Goal: Register for event/course

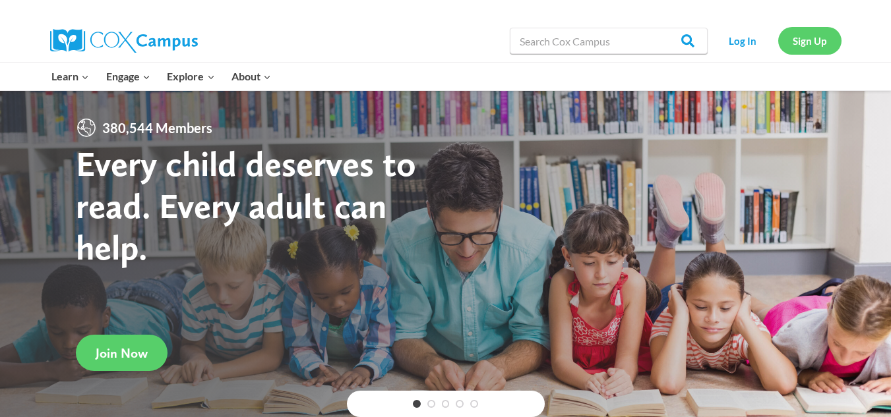
click at [821, 47] on link "Sign Up" at bounding box center [809, 40] width 63 height 27
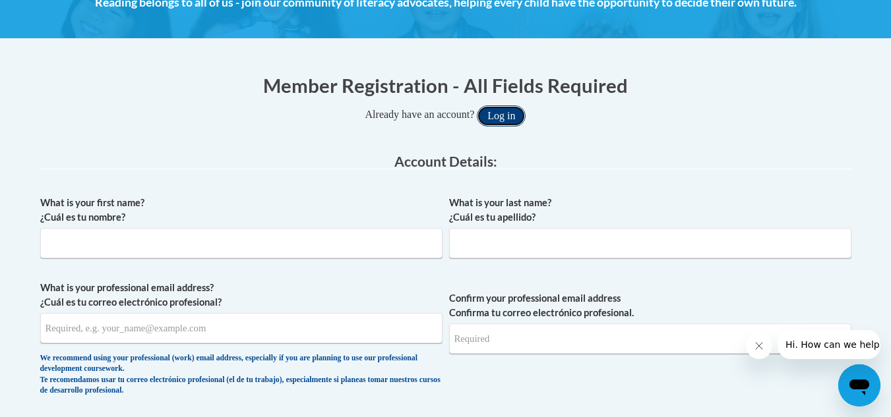
click at [510, 122] on button "Log in" at bounding box center [501, 115] width 49 height 21
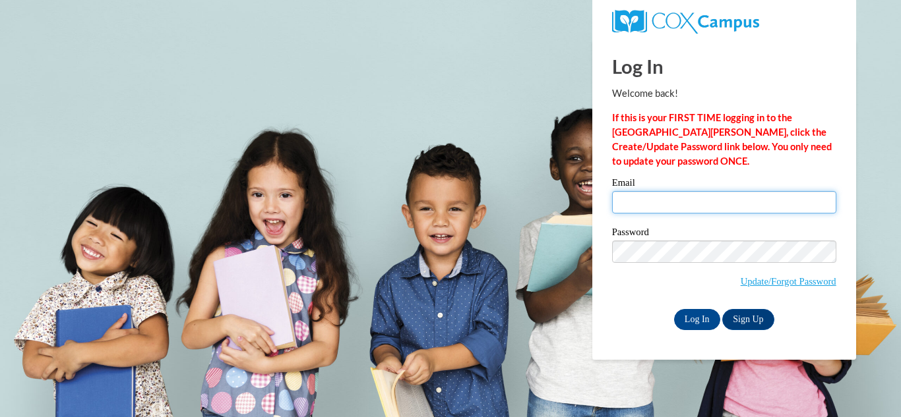
click at [637, 198] on input "Email" at bounding box center [724, 202] width 224 height 22
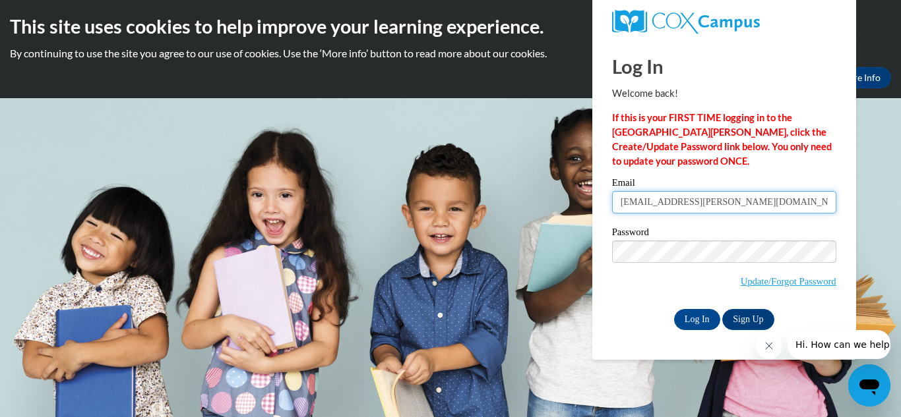
type input "pagean@dillon.k12.sc.us"
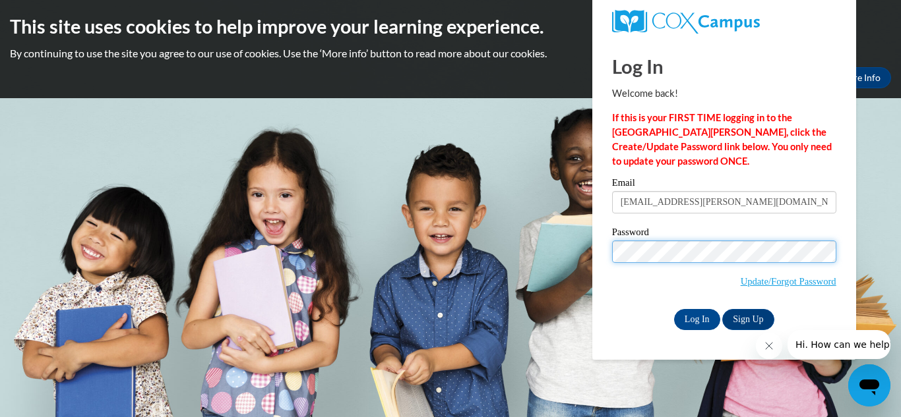
click at [674, 309] on input "Log In" at bounding box center [697, 319] width 46 height 21
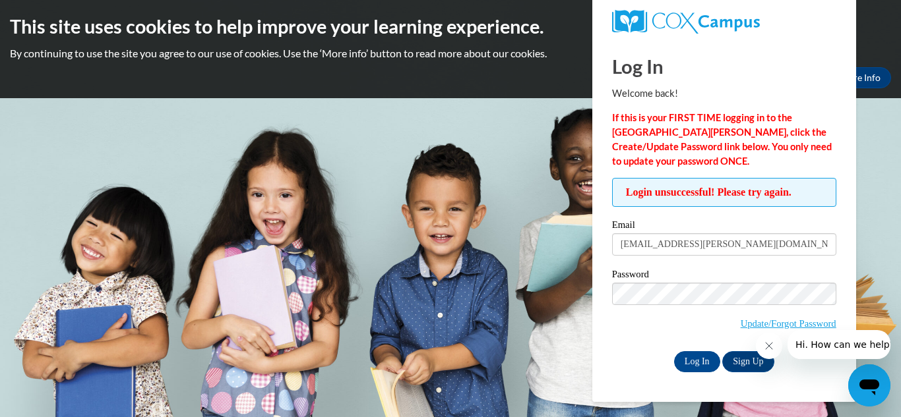
click at [767, 348] on icon "Close message from company" at bounding box center [768, 346] width 11 height 11
click at [753, 357] on link "Sign Up" at bounding box center [747, 361] width 51 height 21
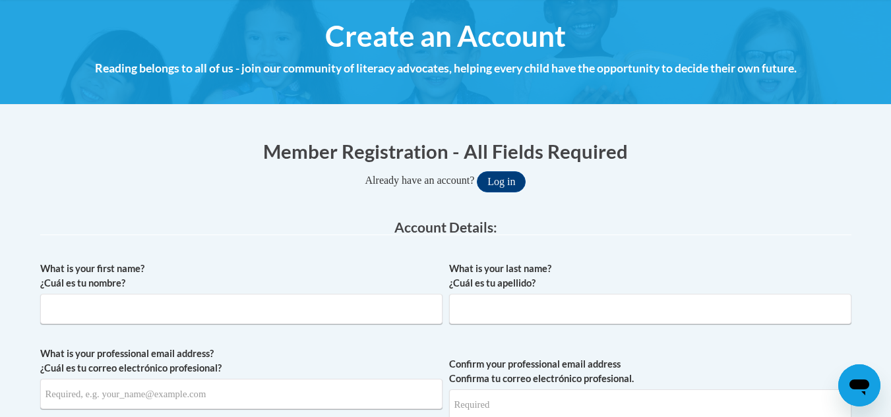
scroll to position [146, 0]
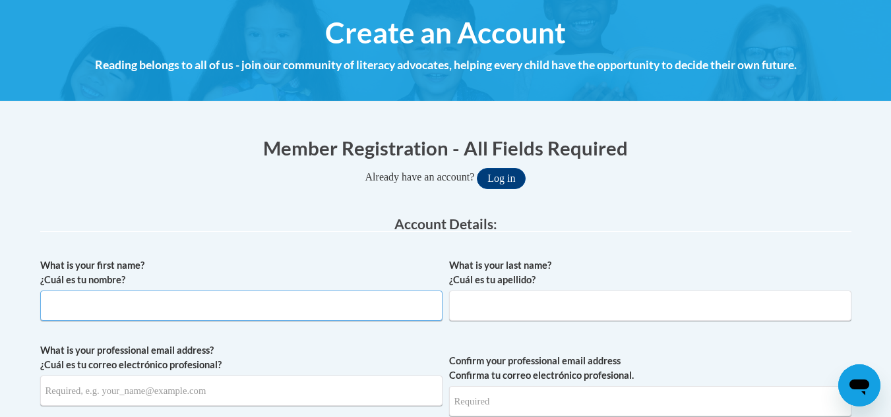
click at [221, 305] on input "What is your first name? ¿Cuál es tu nombre?" at bounding box center [241, 306] width 402 height 30
type input "[PERSON_NAME]"
type input "Page"
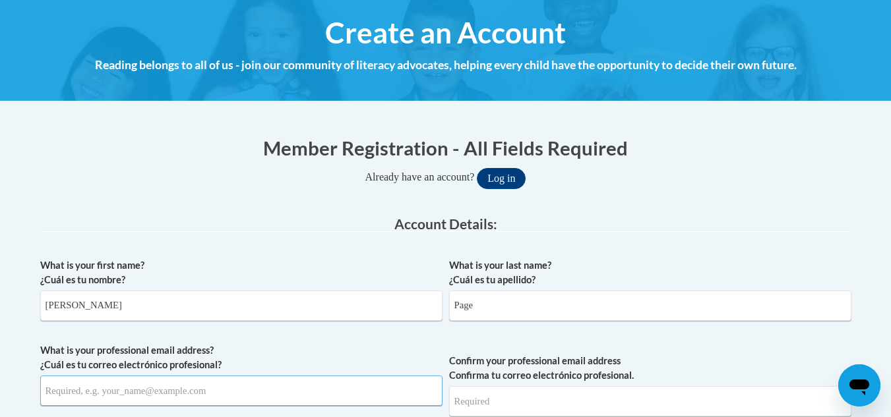
click at [145, 394] on input "What is your professional email address? ¿Cuál es tu correo electrónico profesi…" at bounding box center [241, 391] width 402 height 30
type input "[EMAIL_ADDRESS][PERSON_NAME][DOMAIN_NAME]"
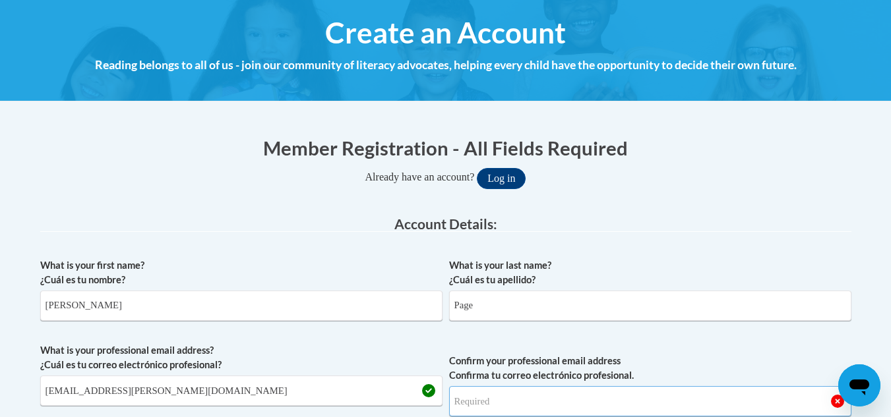
click at [502, 398] on input "Confirm your professional email address Confirma tu correo electrónico profesio…" at bounding box center [650, 401] width 402 height 30
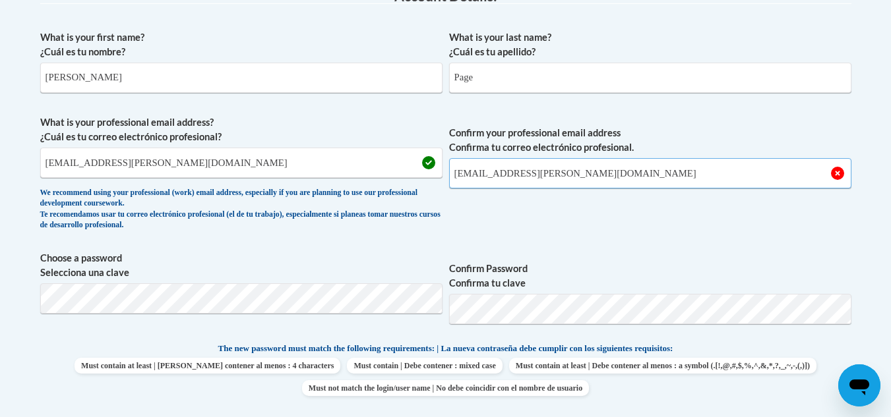
scroll to position [419, 0]
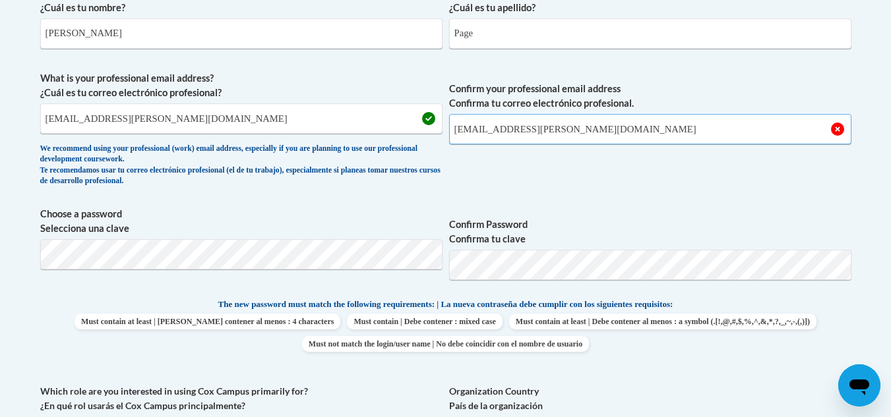
type input "pagean@dillon.k12.sc.us"
click at [678, 161] on span "Confirm your professional email address Confirma tu correo electrónico profesio…" at bounding box center [650, 132] width 402 height 122
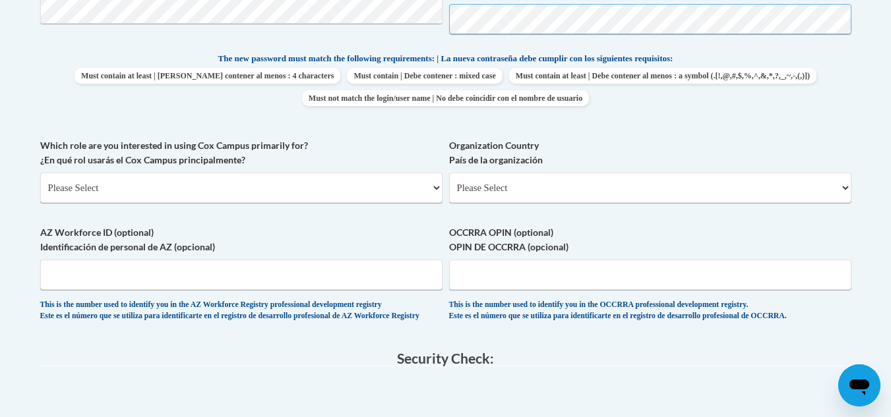
scroll to position [744, 0]
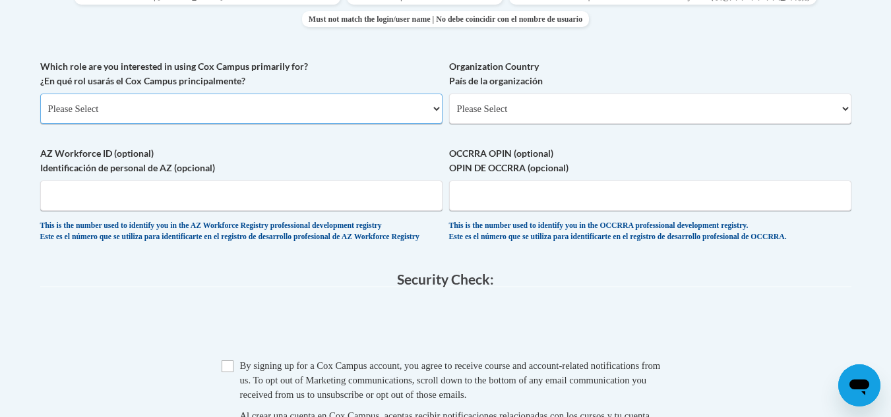
click at [438, 105] on select "Please Select College/University | Colegio/Universidad Community/Nonprofit Part…" at bounding box center [241, 109] width 402 height 30
select select "fbf2d438-af2f-41f8-98f1-81c410e29de3"
click at [40, 94] on select "Please Select College/University | Colegio/Universidad Community/Nonprofit Part…" at bounding box center [241, 109] width 402 height 30
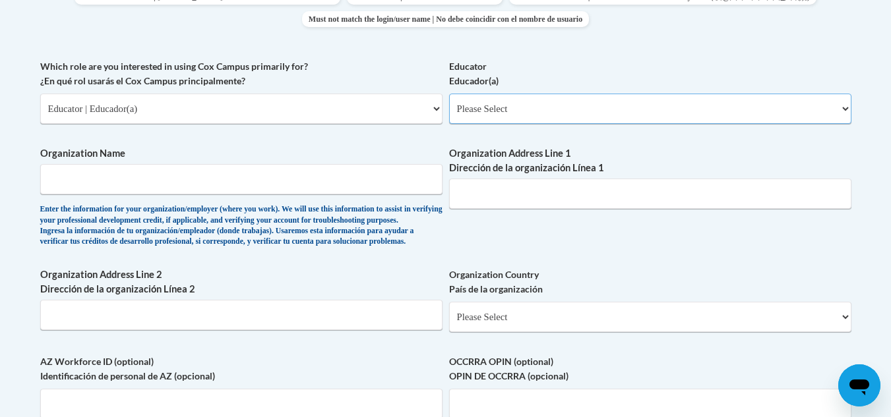
click at [573, 112] on select "Please Select Early Learning/Daycare Teacher/Family Home Care Provider | Maestr…" at bounding box center [650, 109] width 402 height 30
select select "67563ca1-16dc-4830-a7b3-94a34bed3689"
click at [449, 94] on select "Please Select Early Learning/Daycare Teacher/Family Home Care Provider | Maestr…" at bounding box center [650, 109] width 402 height 30
click at [247, 178] on input "Organization Name" at bounding box center [241, 179] width 402 height 30
type input "D"
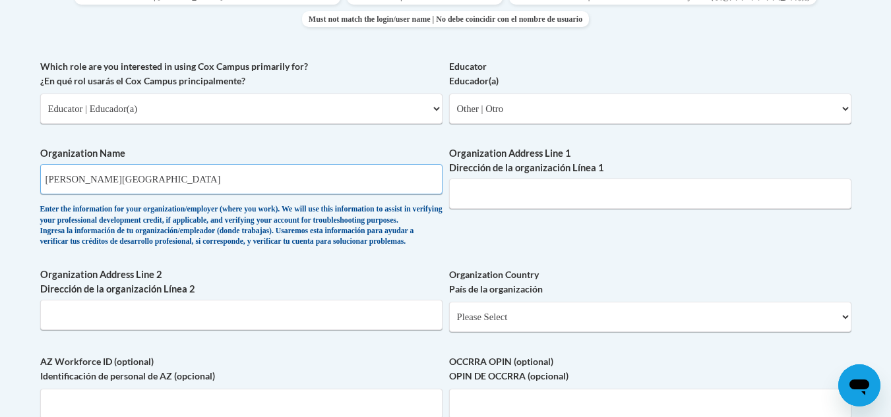
type input "Dillon Elementary"
click at [525, 191] on input "Organization Address Line 1 Dirección de la organización Línea 1" at bounding box center [650, 194] width 402 height 30
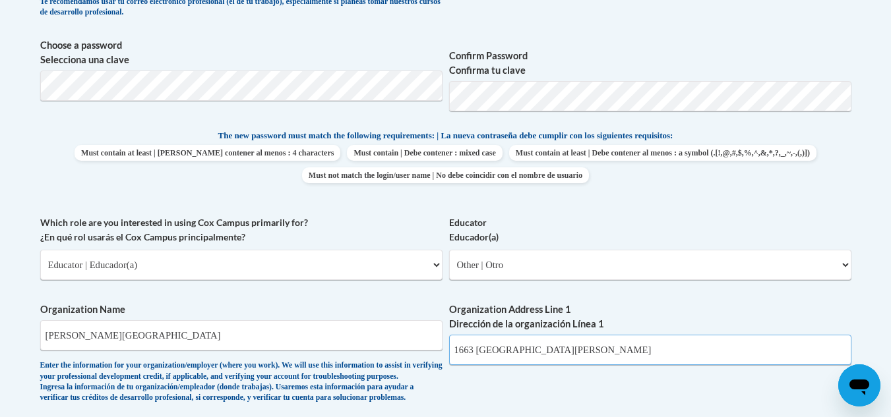
scroll to position [581, 0]
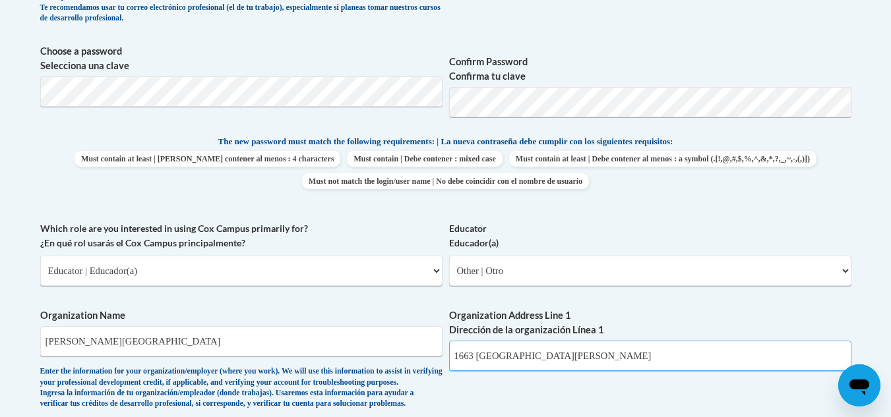
click at [661, 362] on input "1663 Bunker Hill Rd" at bounding box center [650, 356] width 402 height 30
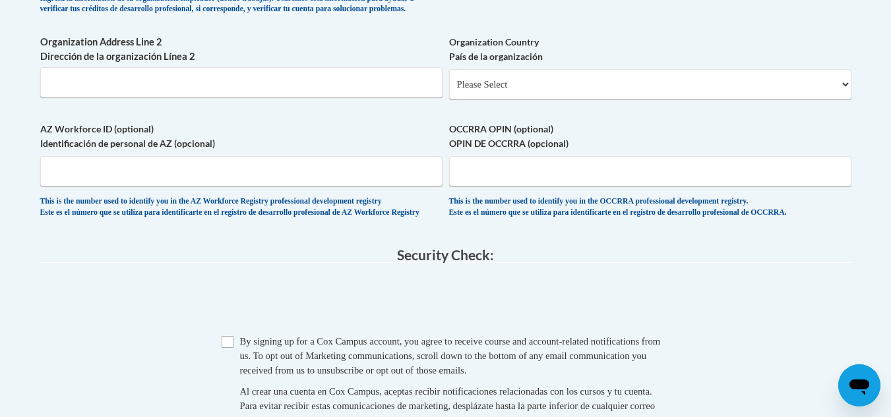
scroll to position [1003, 0]
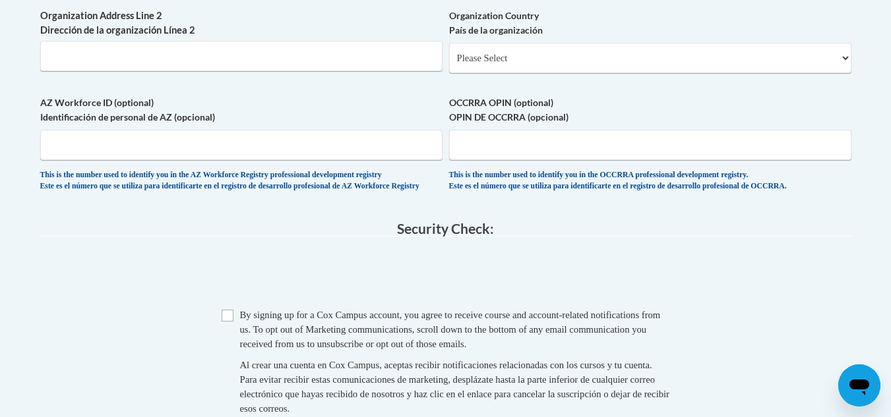
type input "1663 Bunker Hill Rd Dillon,sc 29536"
click at [719, 73] on select "Please Select United States | Estados Unidos Outside of the United States | Fue…" at bounding box center [650, 58] width 402 height 30
select select "ad49bcad-a171-4b2e-b99c-48b446064914"
click at [449, 64] on select "Please Select United States | Estados Unidos Outside of the United States | Fue…" at bounding box center [650, 58] width 402 height 30
select select
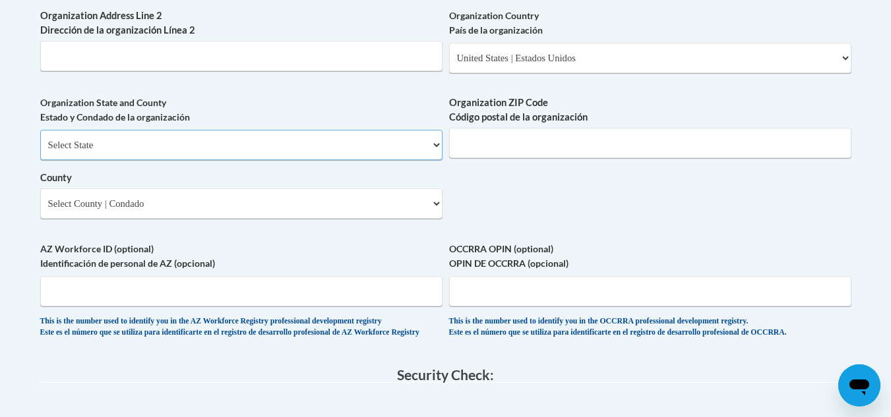
click at [414, 160] on select "Select State Alabama Alaska Arizona Arkansas California Colorado Connecticut De…" at bounding box center [241, 145] width 402 height 30
select select "South Carolina"
click at [40, 152] on select "Select State Alabama Alaska Arizona Arkansas California Colorado Connecticut De…" at bounding box center [241, 145] width 402 height 30
click at [472, 158] on input "Organization ZIP Code Código postal de la organización" at bounding box center [650, 143] width 402 height 30
type input "29536"
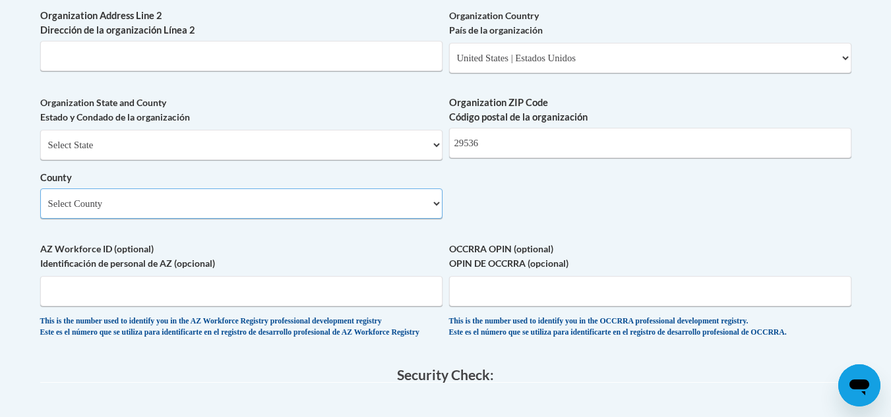
click at [315, 219] on select "Select County Abbeville Aiken Allendale Anderson Bamberg Barnwell Beaufort Berk…" at bounding box center [241, 204] width 402 height 30
select select "Dillon"
click at [40, 210] on select "Select County Abbeville Aiken Allendale Anderson Bamberg Barnwell Beaufort Berk…" at bounding box center [241, 204] width 402 height 30
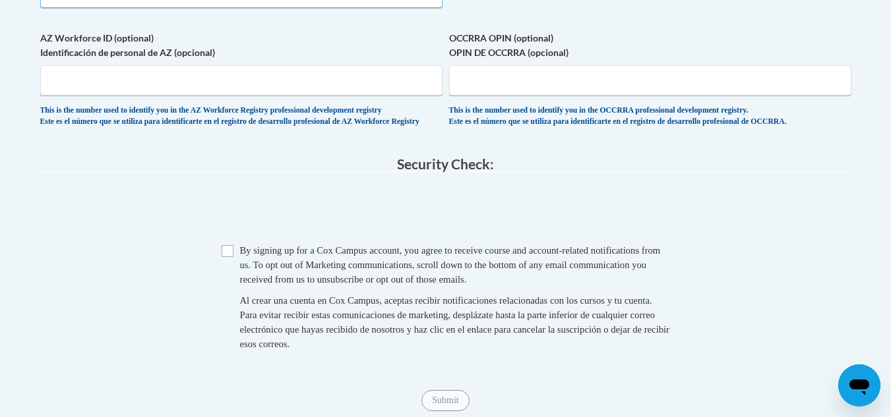
scroll to position [1249, 0]
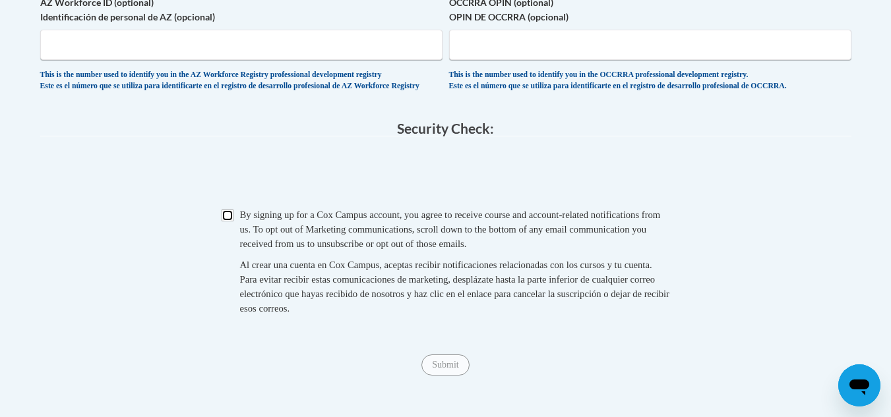
click at [229, 222] on input "Checkbox" at bounding box center [228, 216] width 12 height 12
checkbox input "true"
click at [445, 376] on input "Submit" at bounding box center [444, 365] width 47 height 21
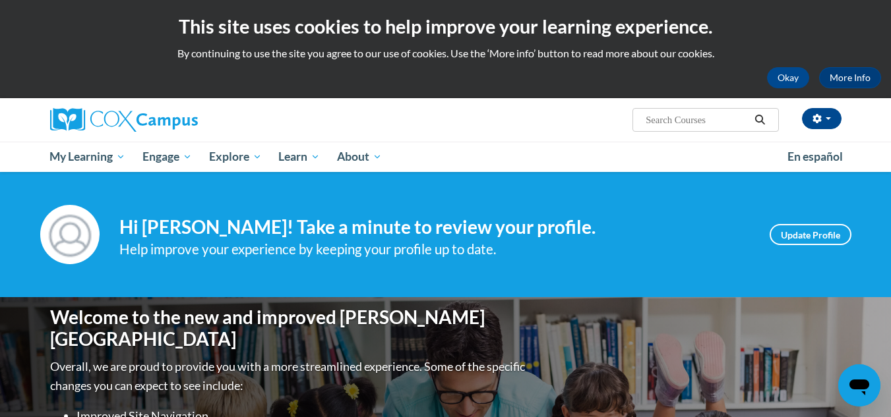
click at [649, 123] on input "Search..." at bounding box center [696, 120] width 105 height 16
type input "free training with certificates for educators"
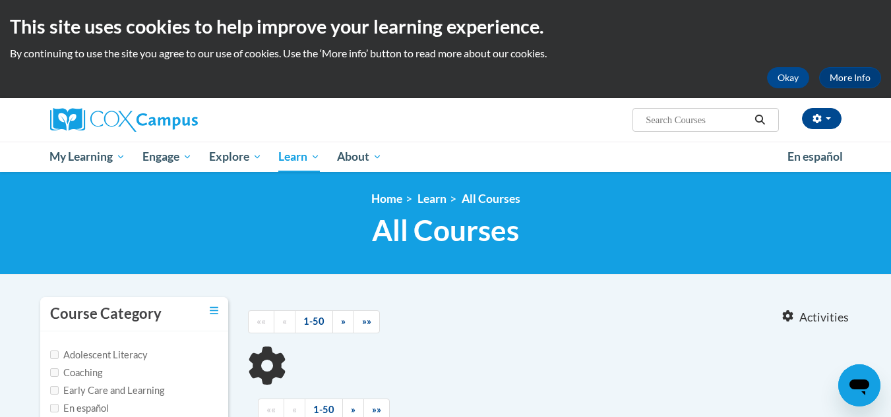
type input "free training with certificates for educators"
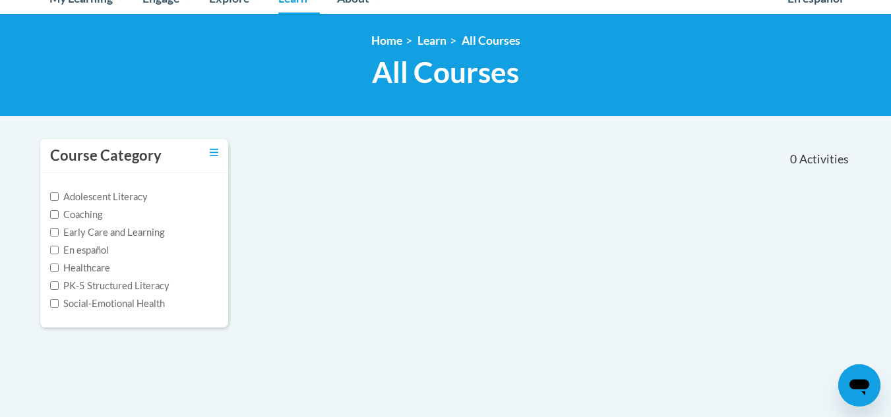
scroll to position [160, 0]
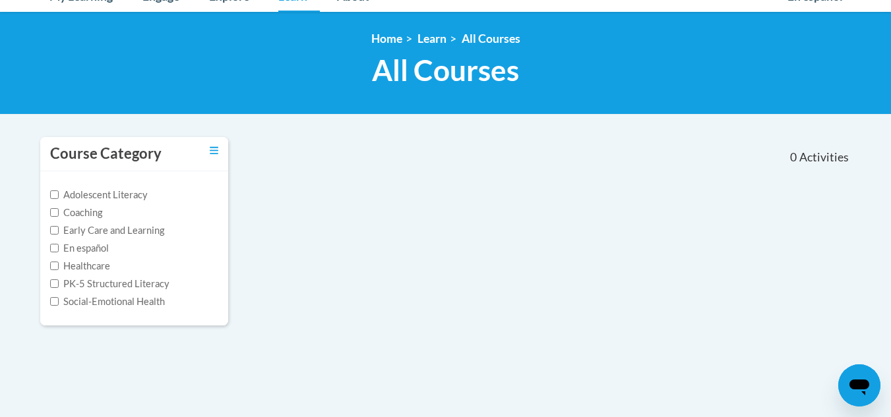
click at [84, 285] on label "PK-5 Structured Literacy" at bounding box center [109, 284] width 119 height 15
click at [59, 285] on input "PK-5 Structured Literacy" at bounding box center [54, 284] width 9 height 9
checkbox input "true"
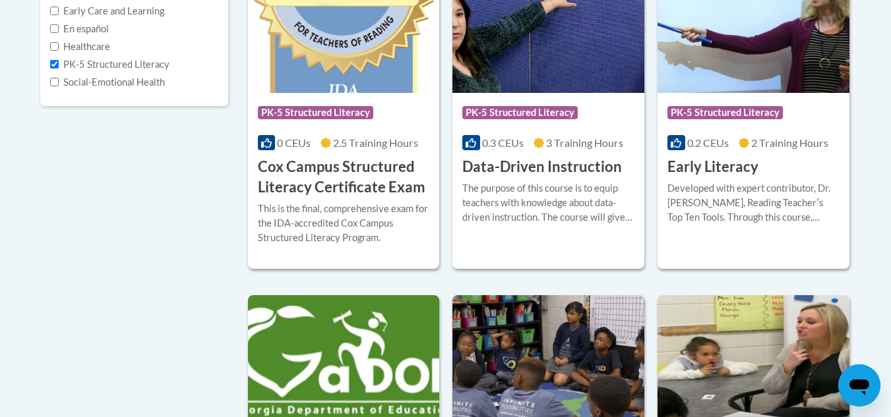
scroll to position [378, 0]
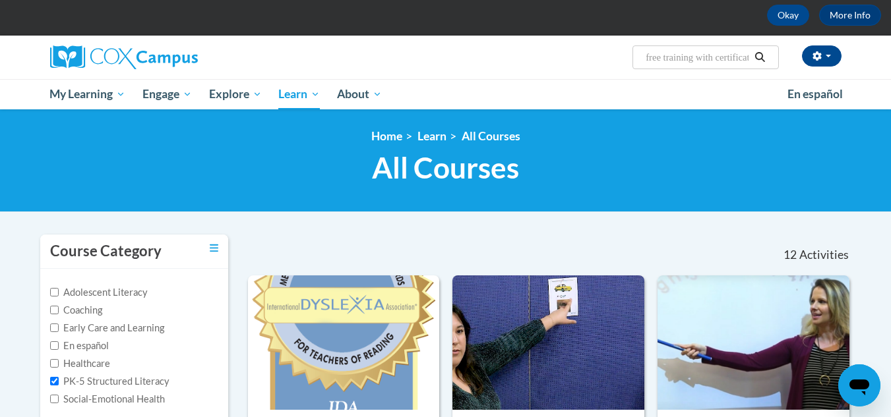
scroll to position [0, 0]
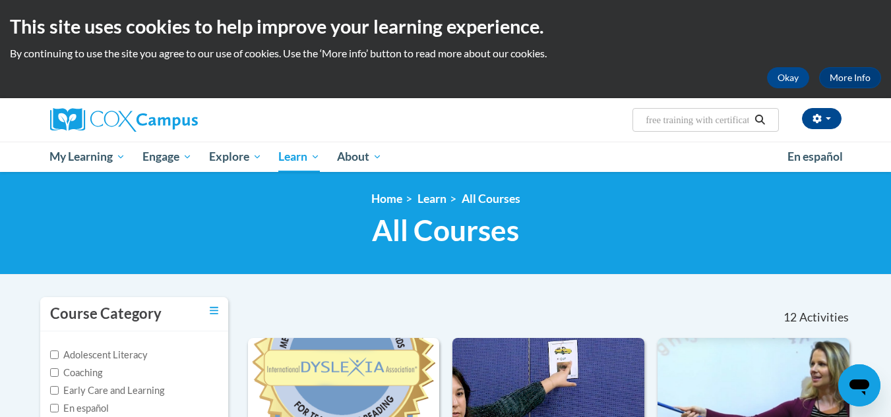
click at [740, 121] on input "free training with certificates for educators" at bounding box center [696, 120] width 105 height 16
